Goal: Task Accomplishment & Management: Use online tool/utility

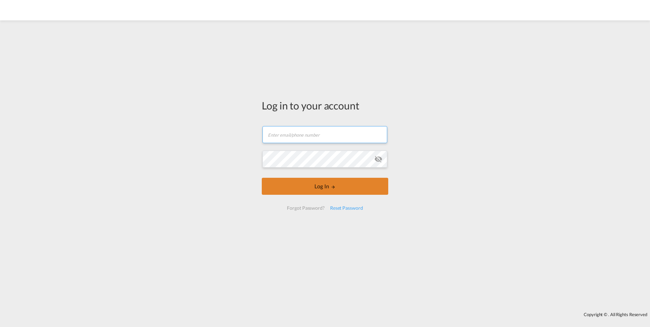
type input "[PERSON_NAME][EMAIL_ADDRESS][DOMAIN_NAME]"
click at [319, 188] on button "Log In" at bounding box center [325, 186] width 127 height 17
